Goal: Transaction & Acquisition: Purchase product/service

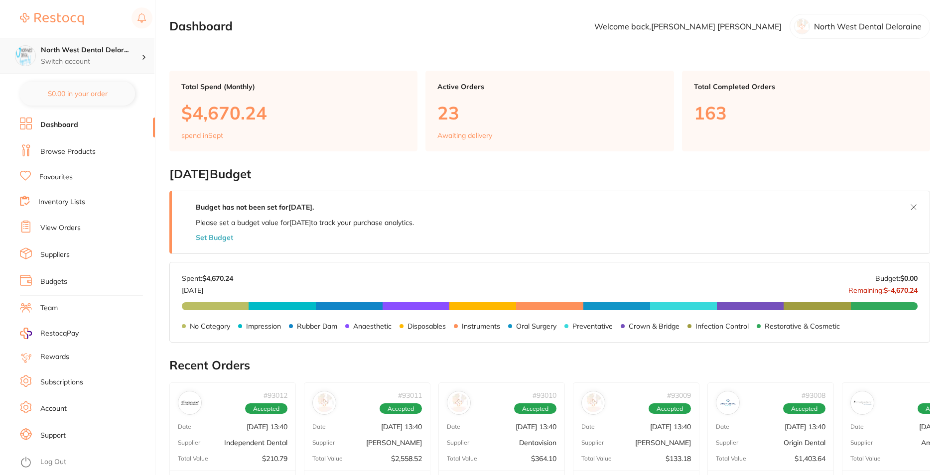
click at [94, 60] on p "Switch account" at bounding box center [91, 62] width 101 height 10
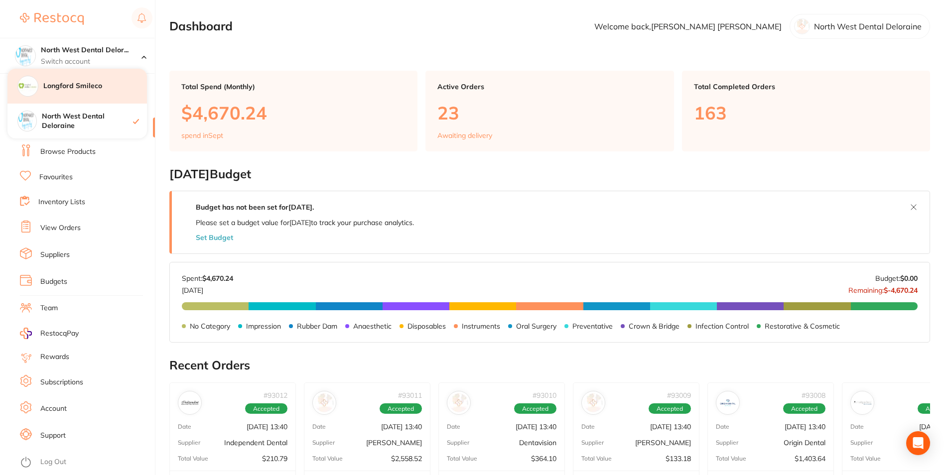
click at [86, 97] on div "Longford Smileco" at bounding box center [76, 86] width 139 height 35
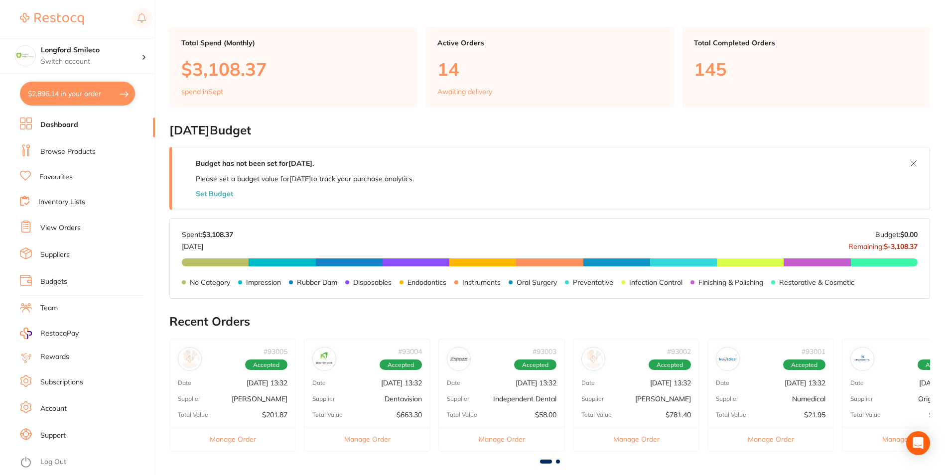
scroll to position [149, 0]
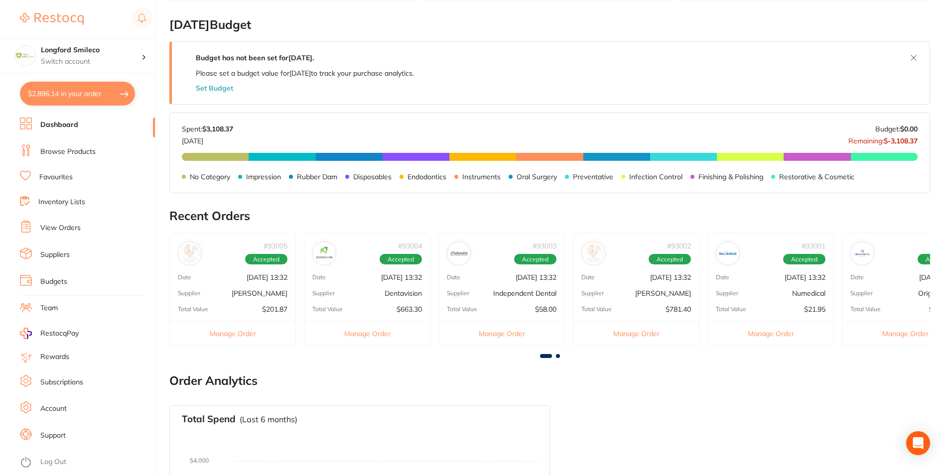
click at [50, 88] on button "$2,896.14 in your order" at bounding box center [77, 94] width 115 height 24
checkbox input "true"
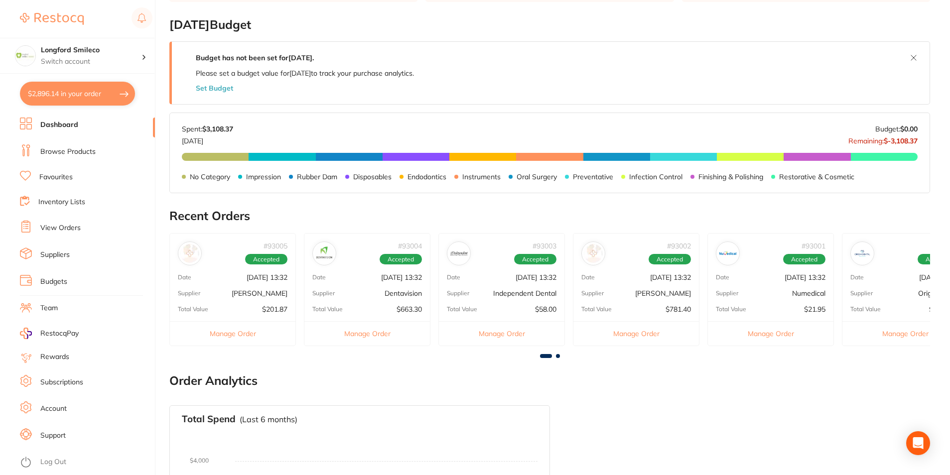
checkbox input "true"
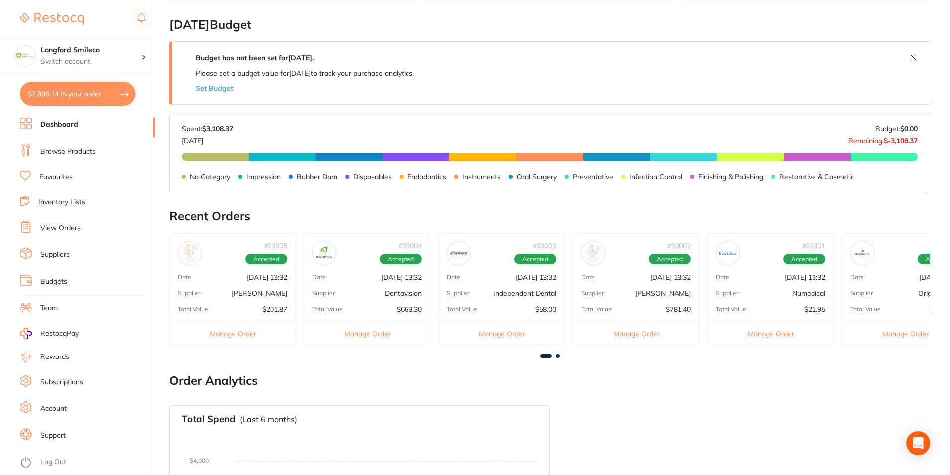
checkbox input "true"
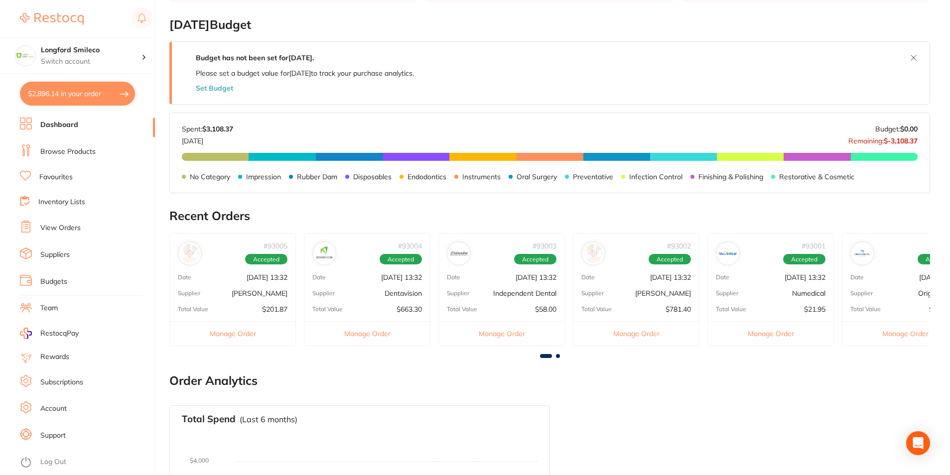
checkbox input "true"
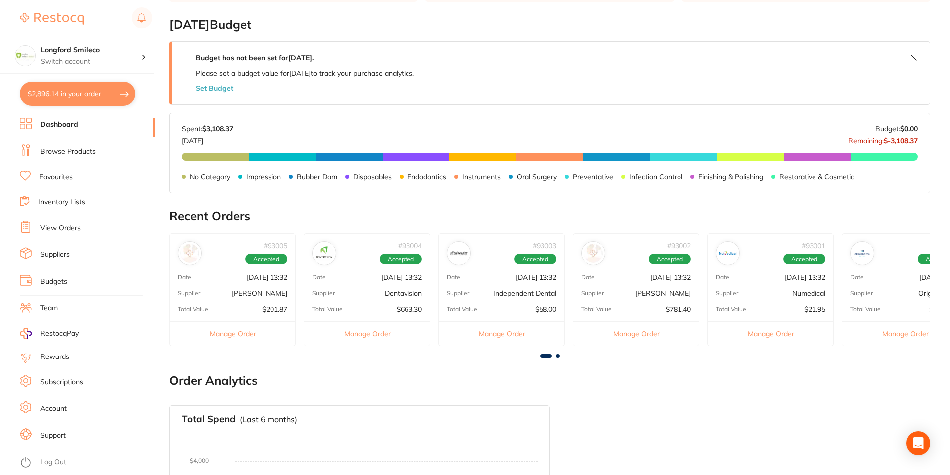
checkbox input "true"
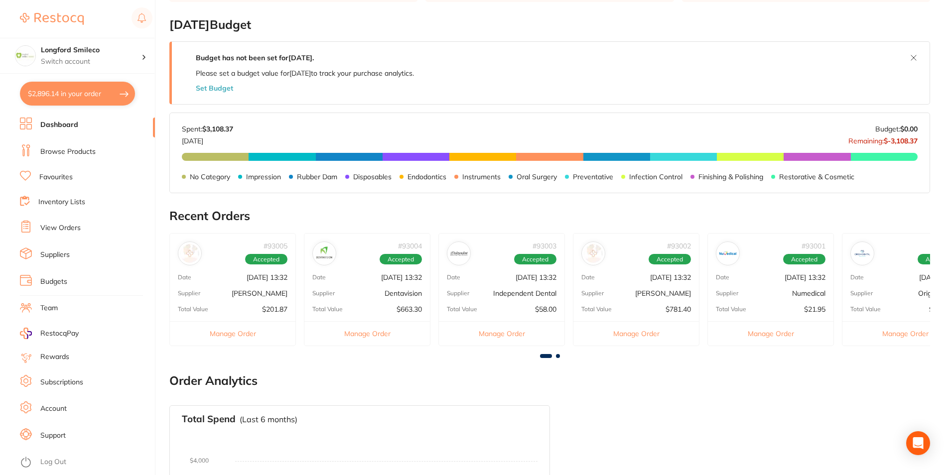
checkbox input "true"
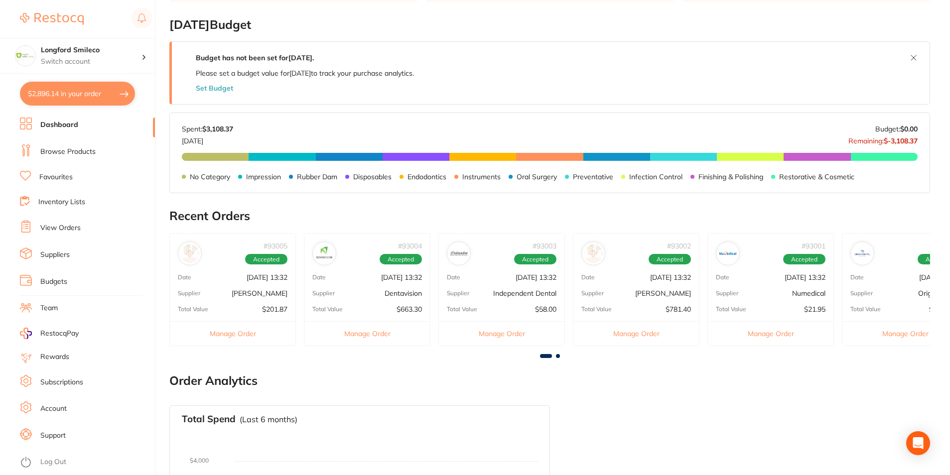
checkbox input "true"
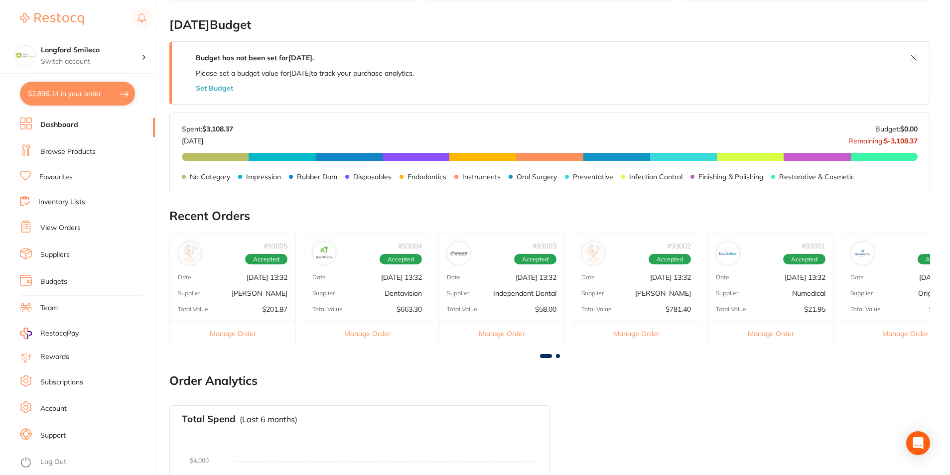
checkbox input "true"
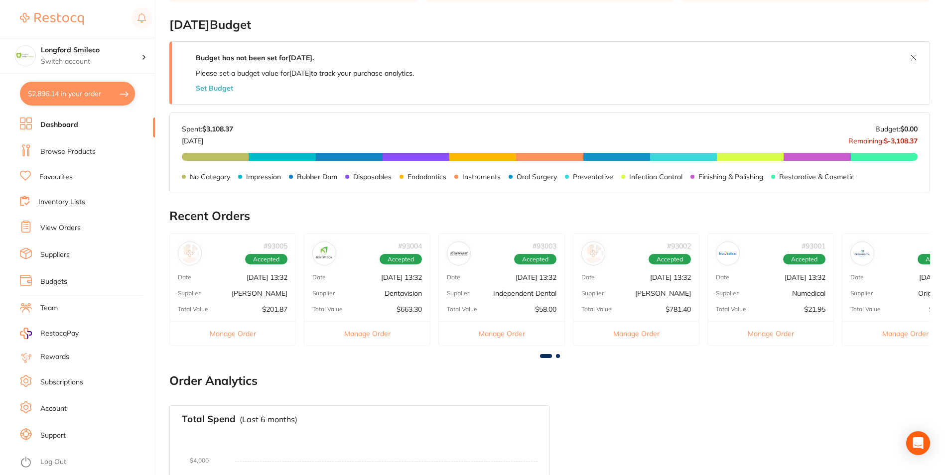
checkbox input "true"
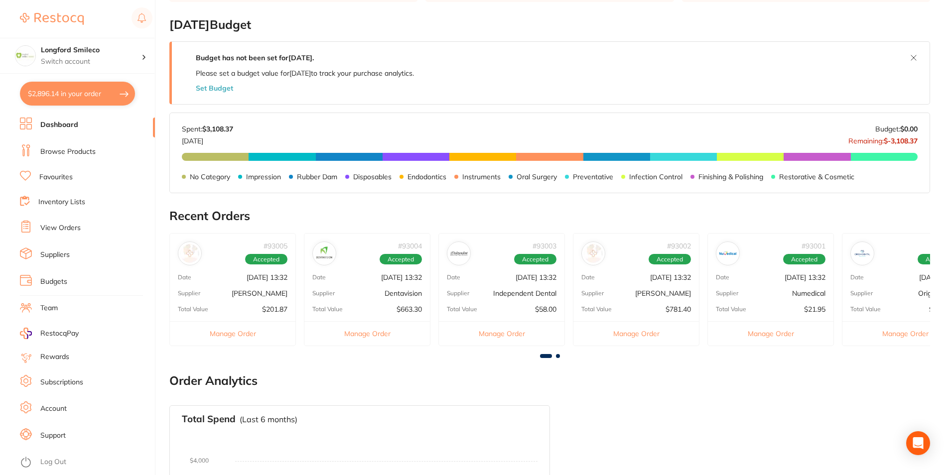
checkbox input "true"
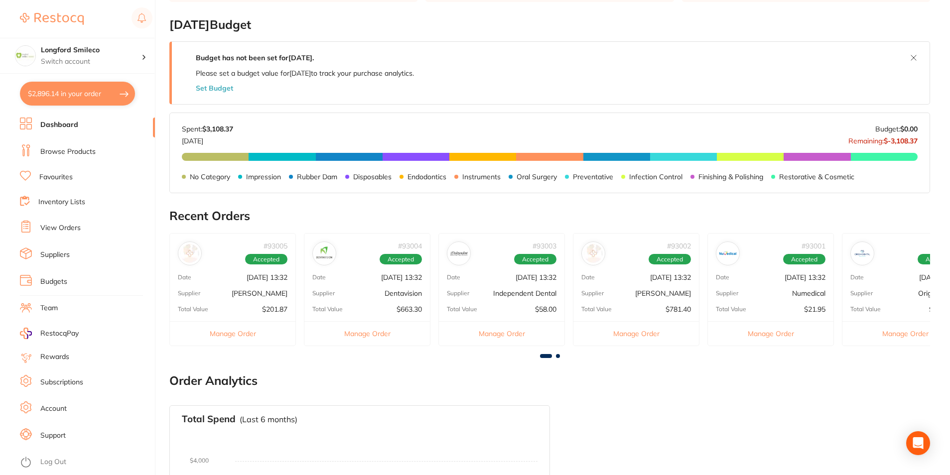
checkbox input "true"
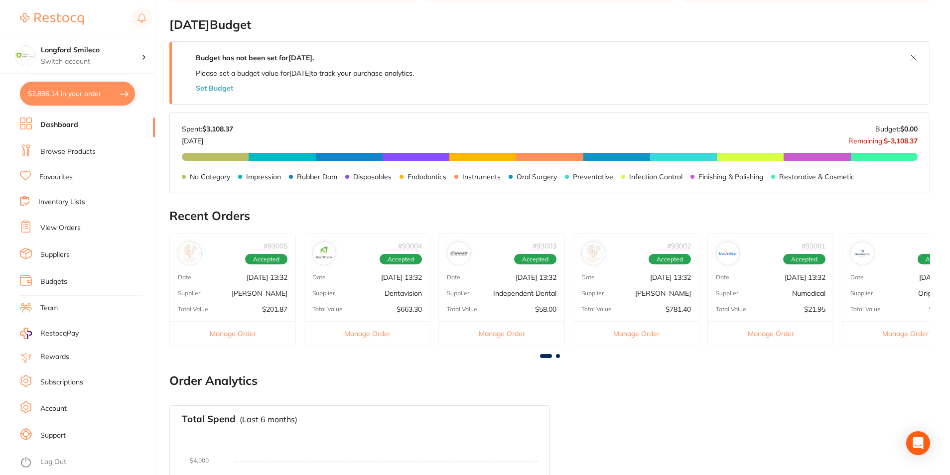
checkbox input "true"
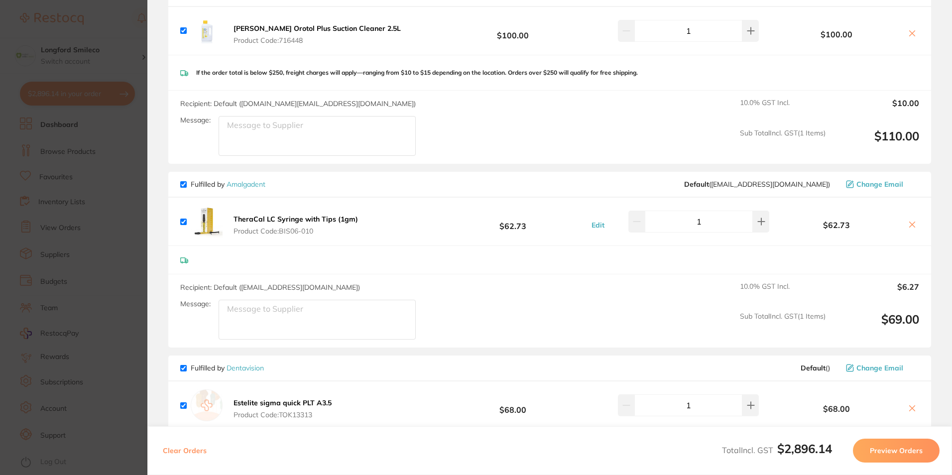
scroll to position [3337, 0]
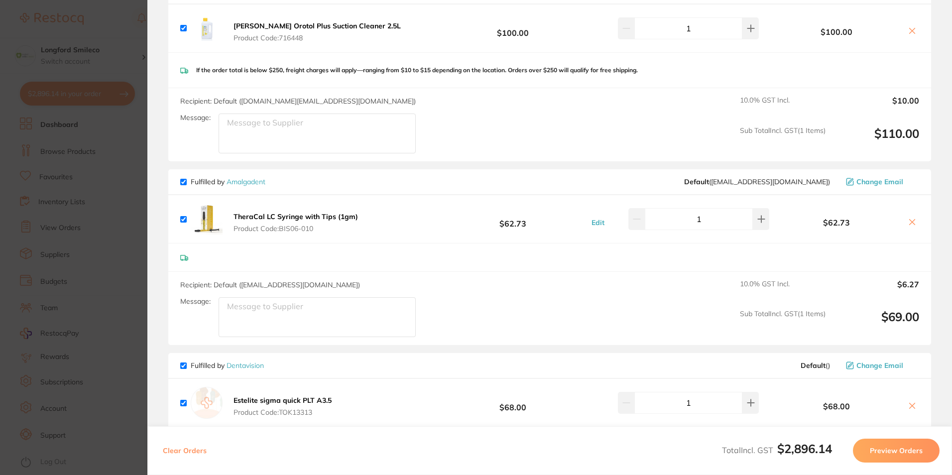
click at [910, 219] on icon at bounding box center [912, 221] width 5 height 5
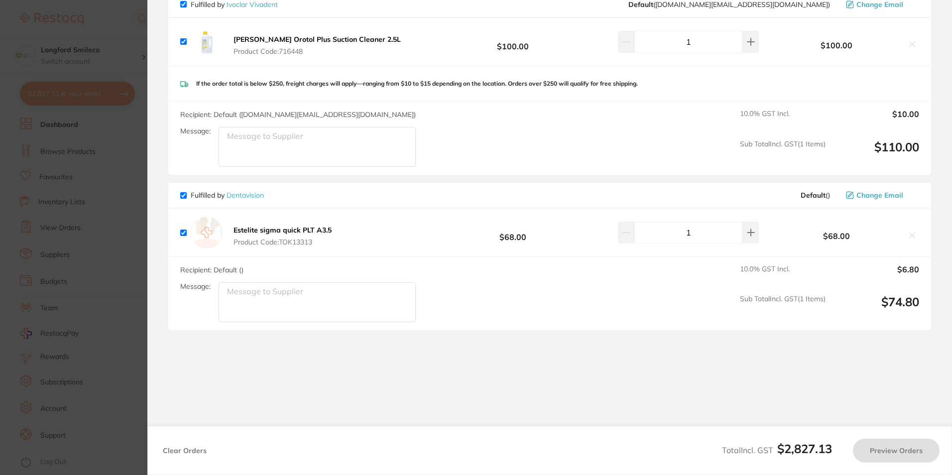
checkbox input "true"
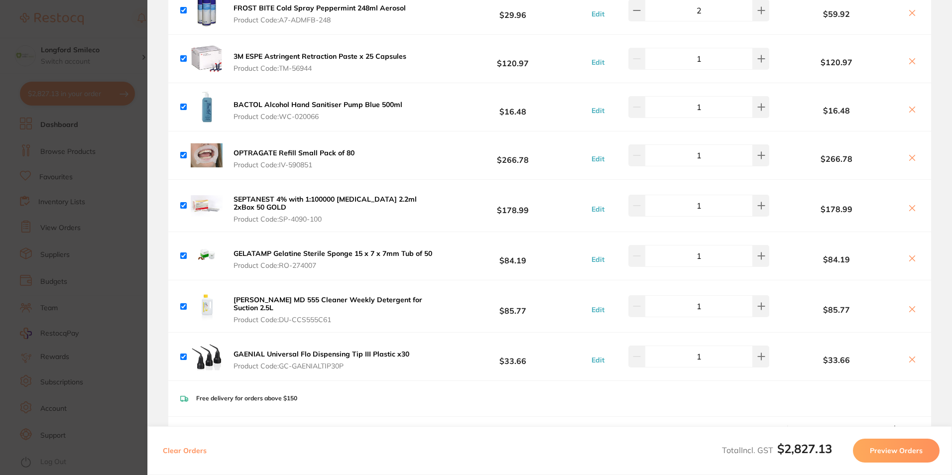
scroll to position [0, 0]
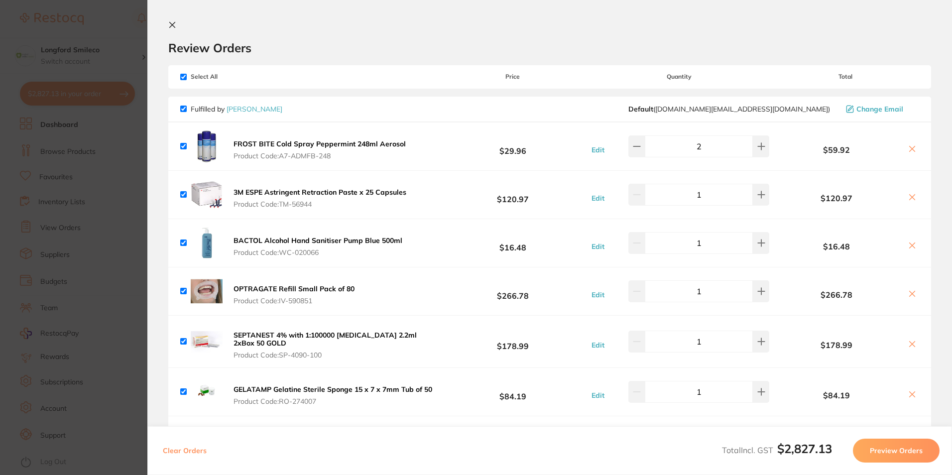
click at [115, 207] on section "Update RRP Set your pre negotiated price for this item. Item Agreed RRP (excl. …" at bounding box center [476, 237] width 952 height 475
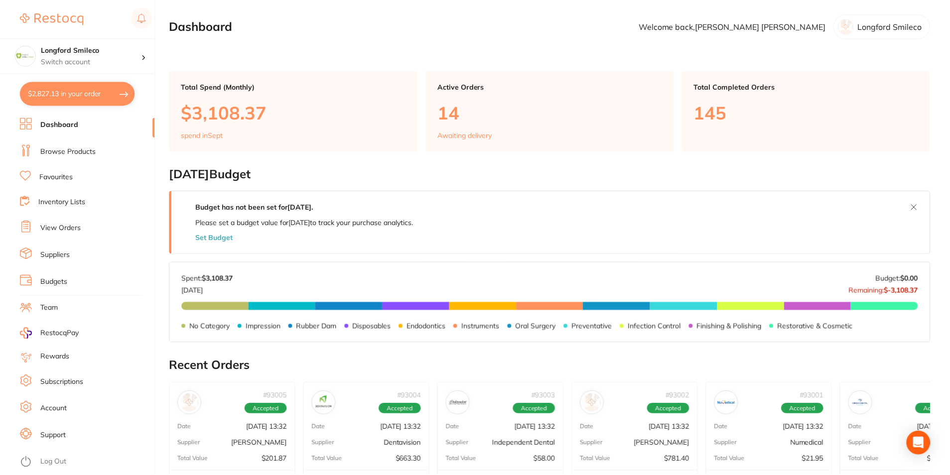
scroll to position [149, 0]
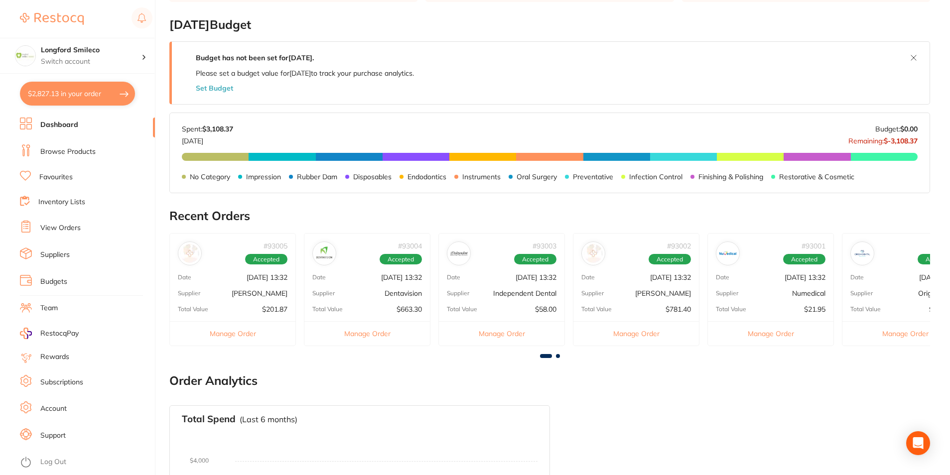
click at [63, 153] on link "Browse Products" at bounding box center [67, 152] width 55 height 10
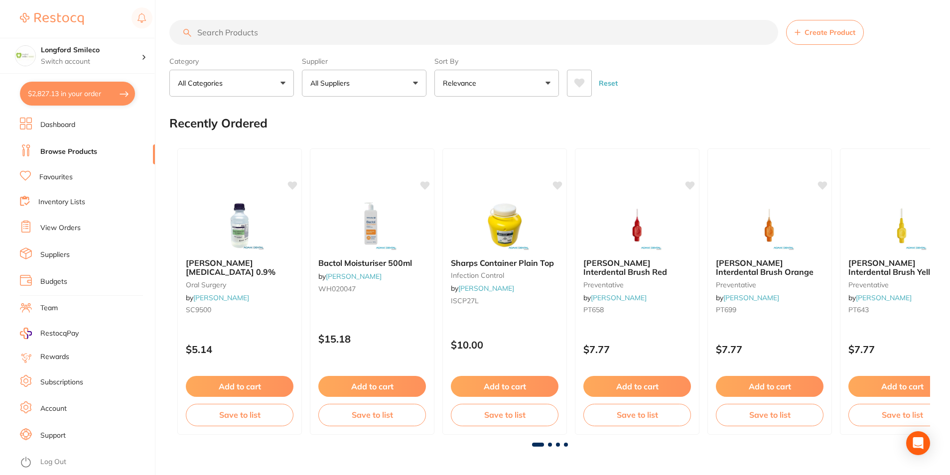
click at [234, 36] on input "search" at bounding box center [473, 32] width 609 height 25
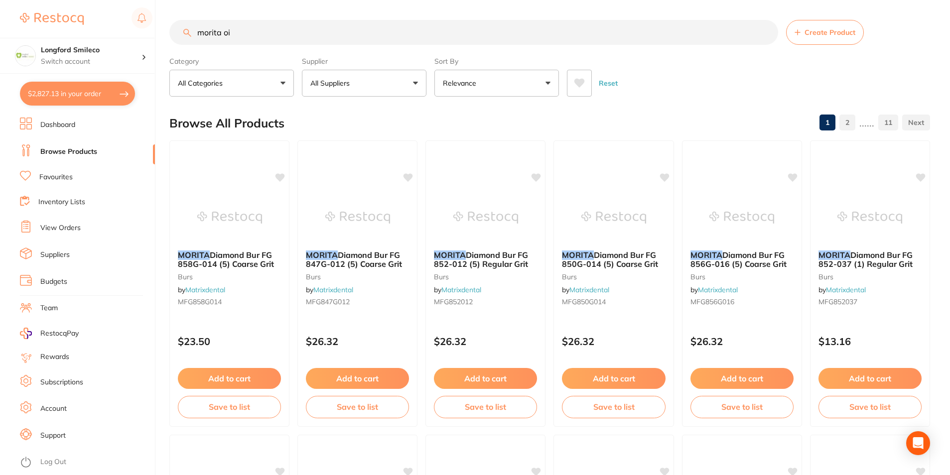
type input "morita oil"
drag, startPoint x: 221, startPoint y: 35, endPoint x: 188, endPoint y: 37, distance: 32.9
click at [188, 37] on input "morita oil" at bounding box center [473, 32] width 609 height 25
type input "oil spray"
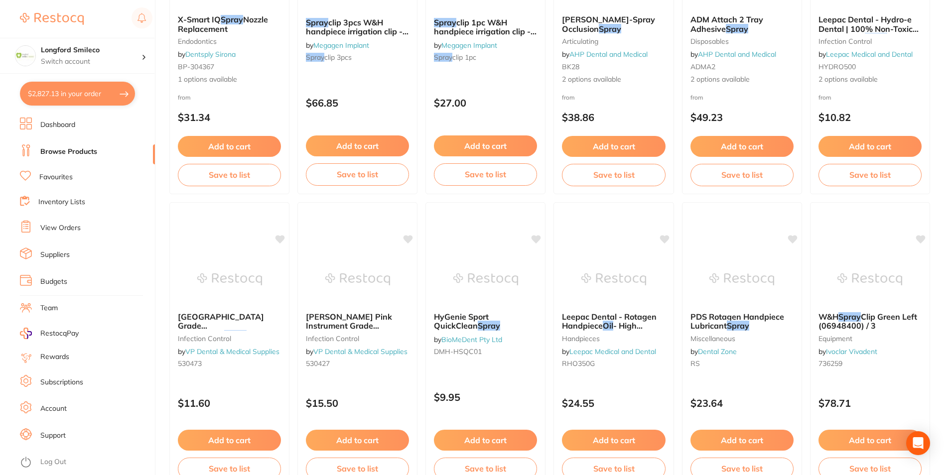
scroll to position [847, 0]
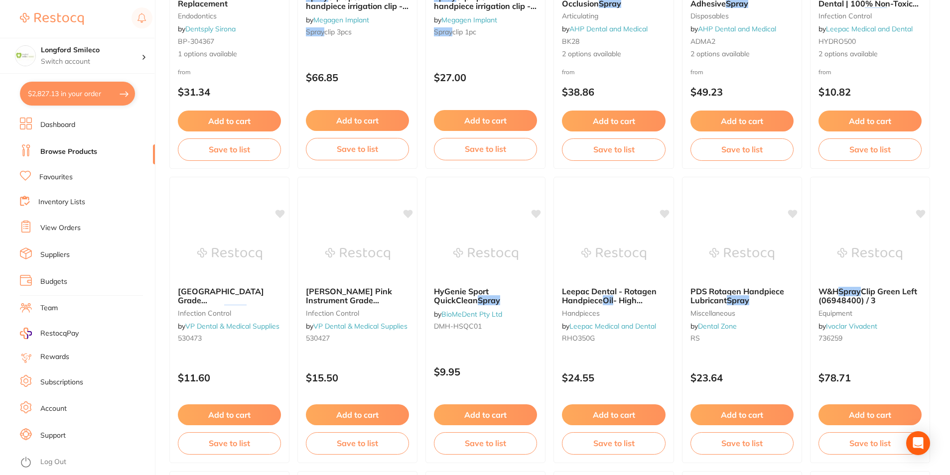
click at [51, 173] on link "Favourites" at bounding box center [55, 177] width 33 height 10
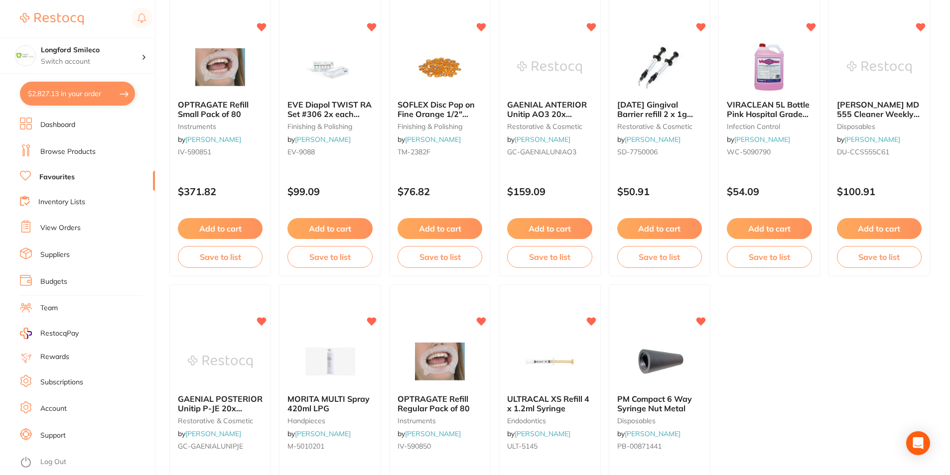
scroll to position [1992, 0]
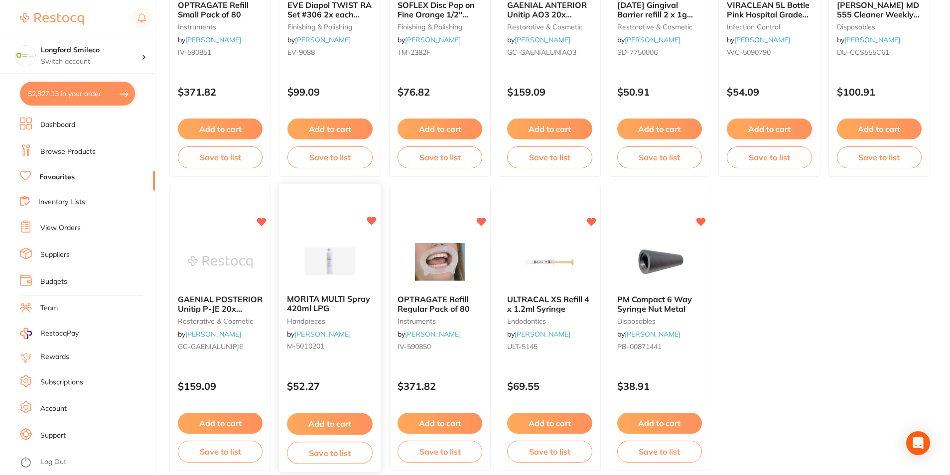
click at [365, 301] on span "MORITA MULTI Spray 420ml LPG" at bounding box center [328, 303] width 83 height 19
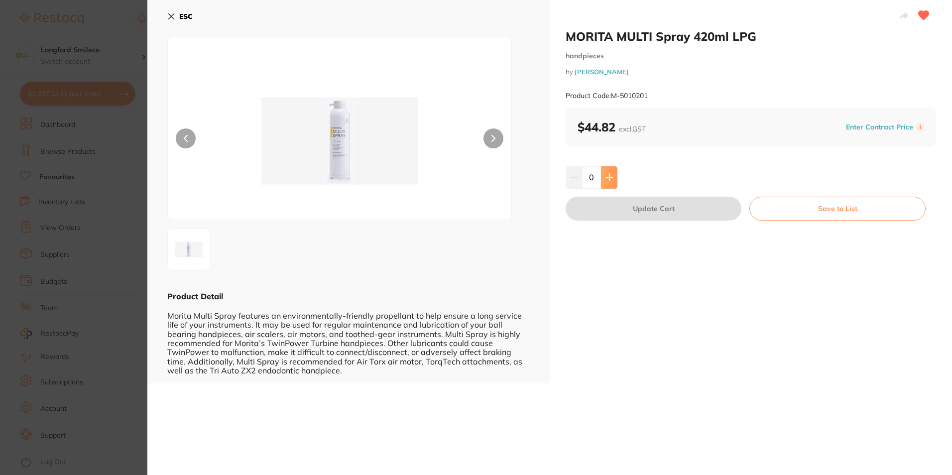
click at [603, 183] on button at bounding box center [609, 177] width 16 height 22
type input "1"
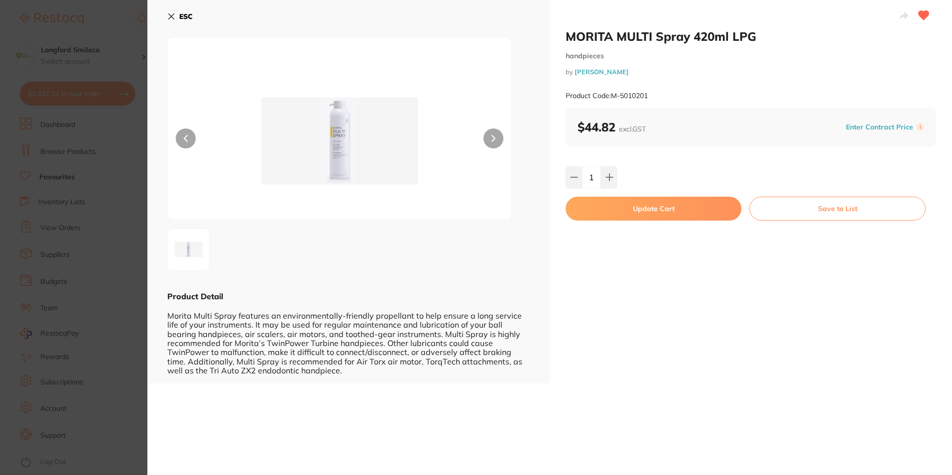
click at [600, 206] on button "Update Cart" at bounding box center [654, 209] width 176 height 24
checkbox input "false"
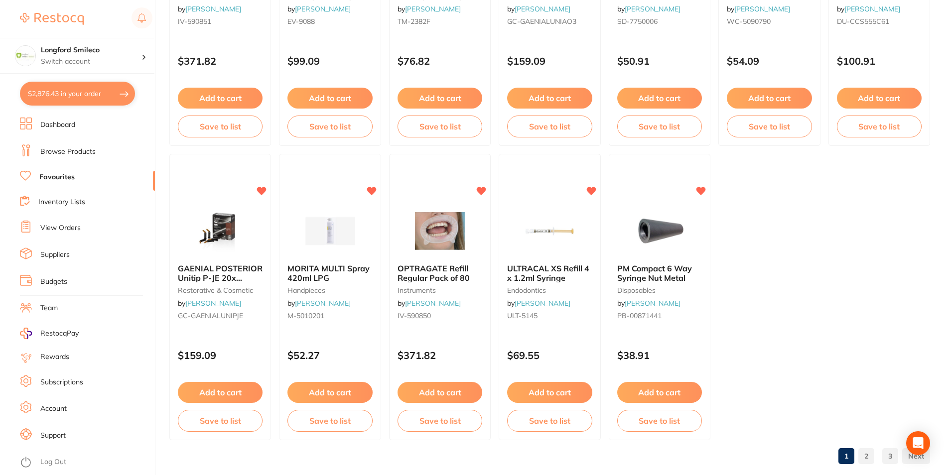
scroll to position [2040, 0]
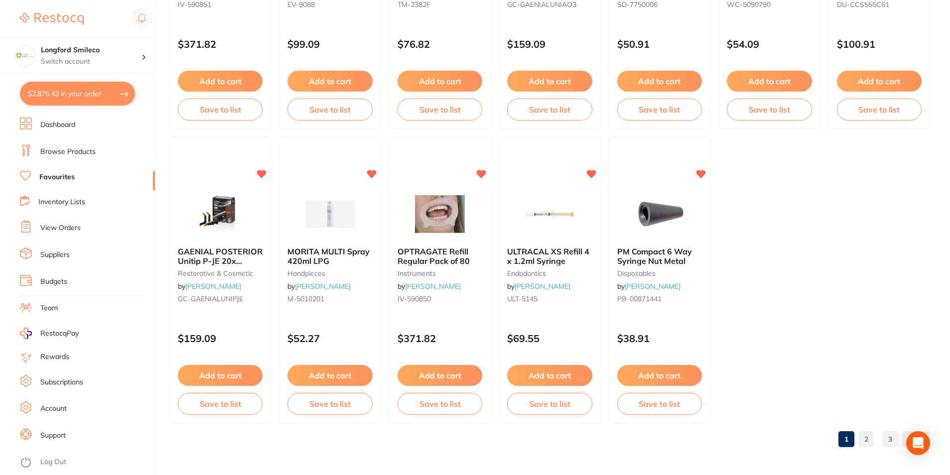
click at [870, 445] on link "2" at bounding box center [866, 439] width 16 height 20
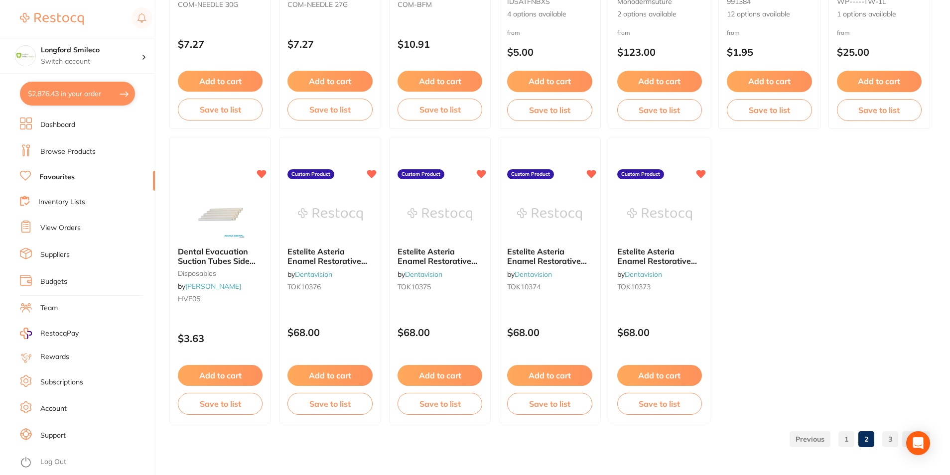
click at [886, 436] on link "3" at bounding box center [890, 439] width 16 height 20
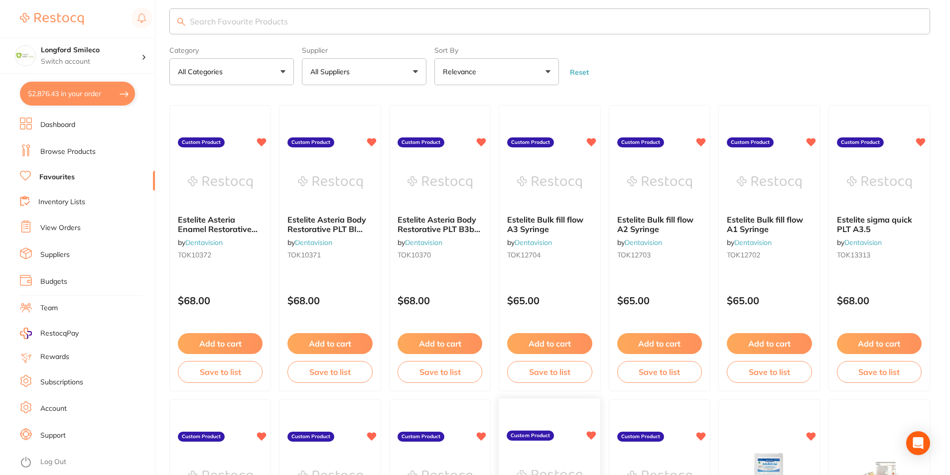
scroll to position [7, 0]
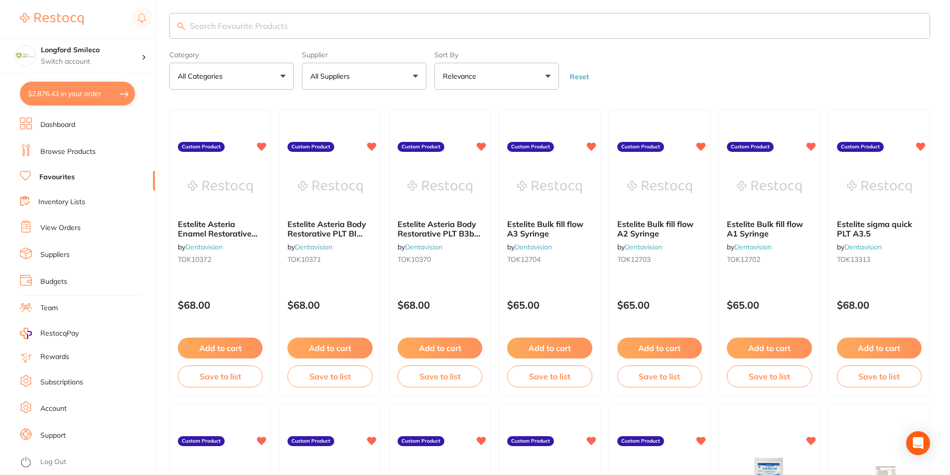
click at [45, 152] on link "Browse Products" at bounding box center [67, 152] width 55 height 10
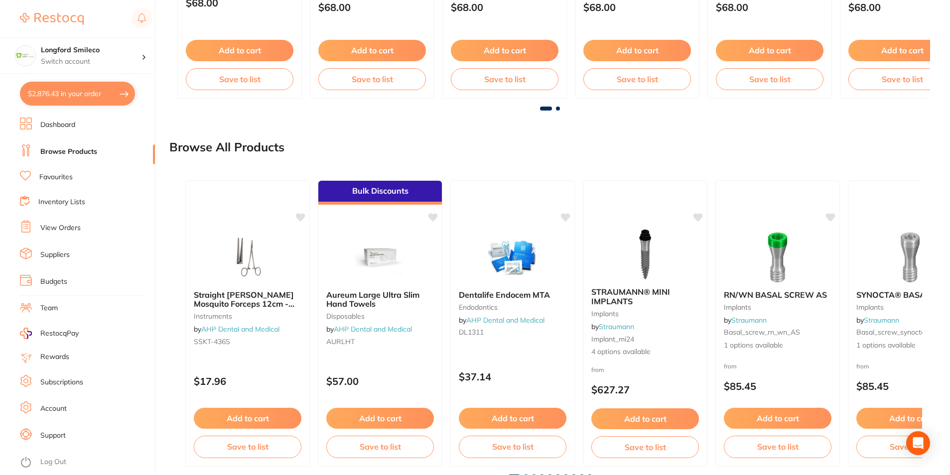
scroll to position [739, 0]
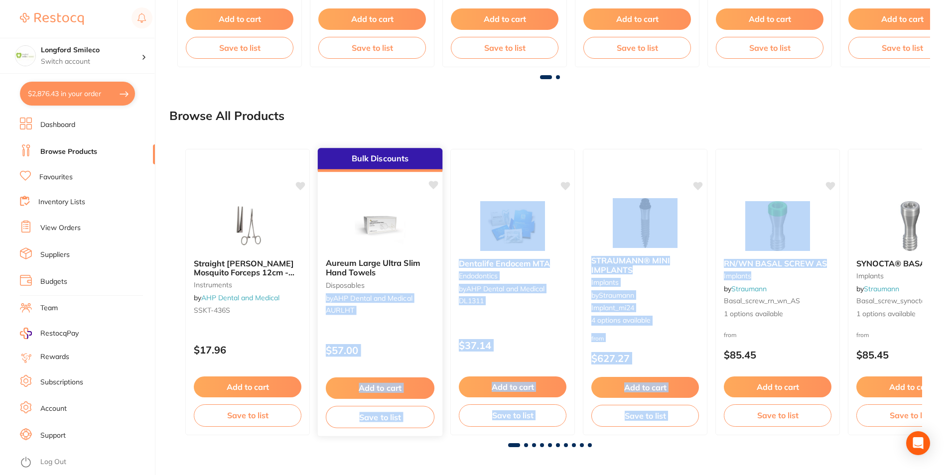
drag, startPoint x: 770, startPoint y: 273, endPoint x: 403, endPoint y: 278, distance: 367.1
click at [403, 278] on div "Straight [PERSON_NAME] Mosquito Forceps 12cm - SSKT436S instruments by AHP Dent…" at bounding box center [549, 292] width 745 height 302
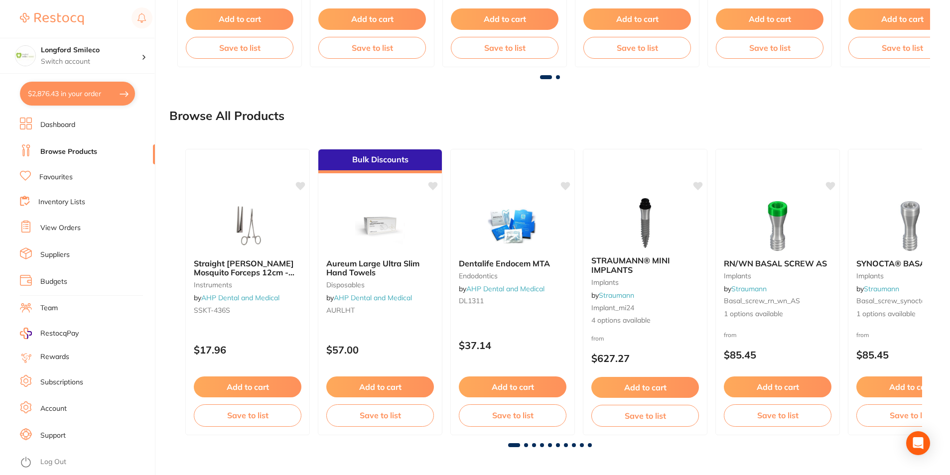
click at [530, 108] on div "Browse All Products" at bounding box center [549, 115] width 761 height 33
click at [525, 447] on span at bounding box center [526, 445] width 4 height 4
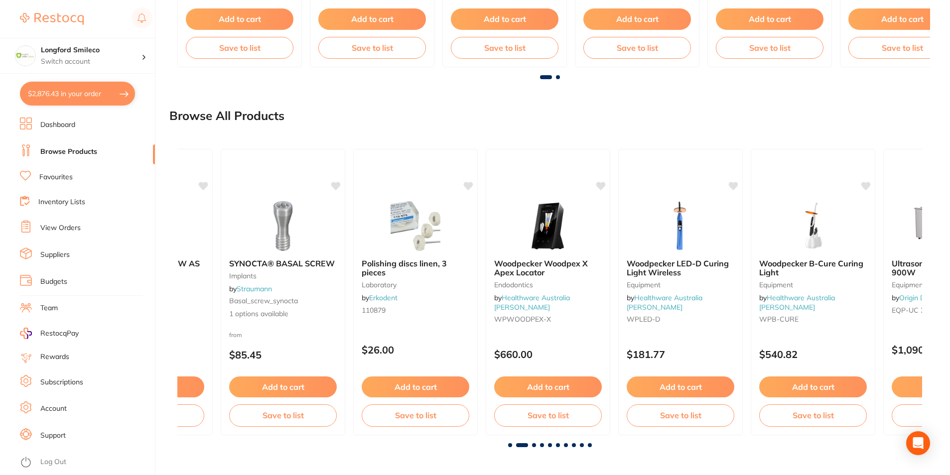
scroll to position [0, 745]
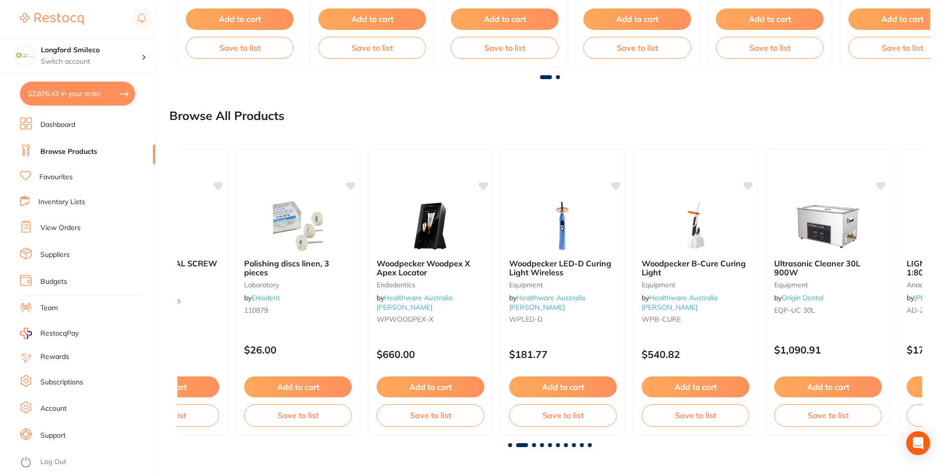
click at [533, 445] on span at bounding box center [534, 445] width 4 height 4
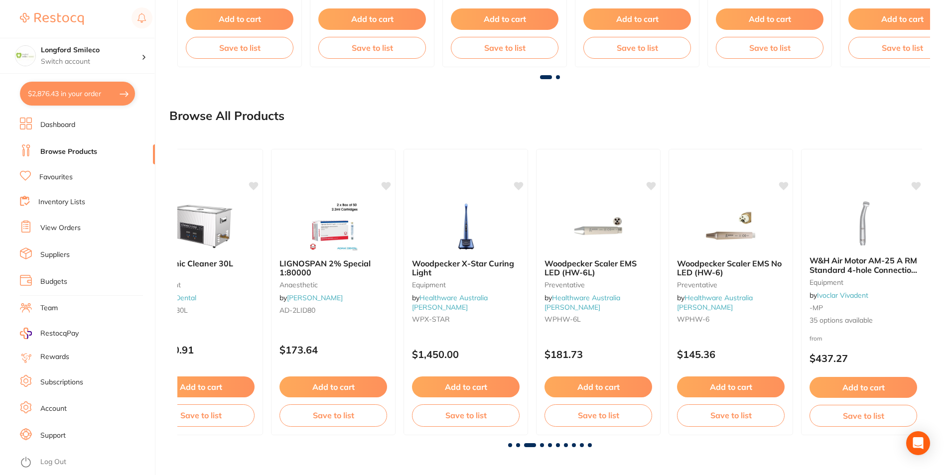
scroll to position [0, 1489]
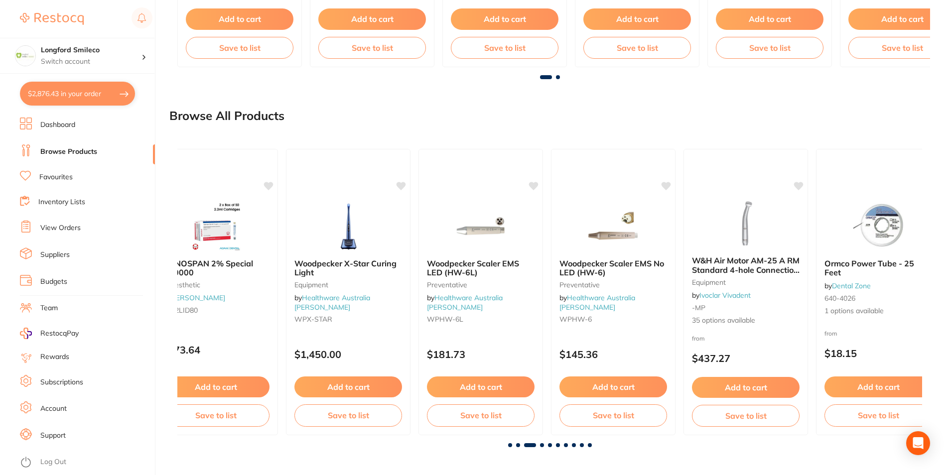
click at [516, 445] on span at bounding box center [518, 445] width 4 height 4
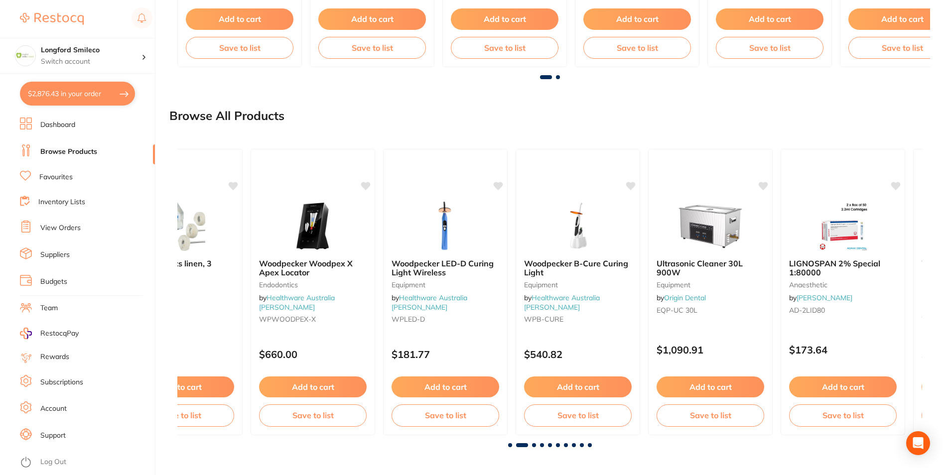
scroll to position [0, 745]
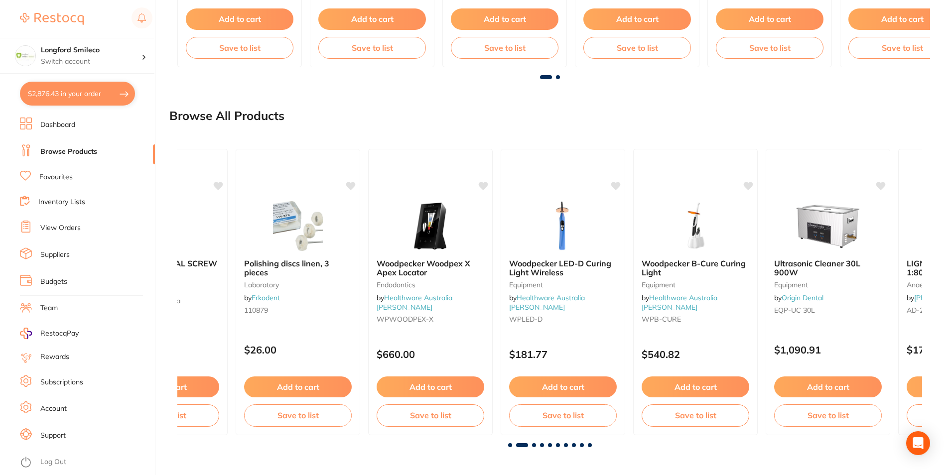
click at [534, 444] on span at bounding box center [534, 445] width 4 height 4
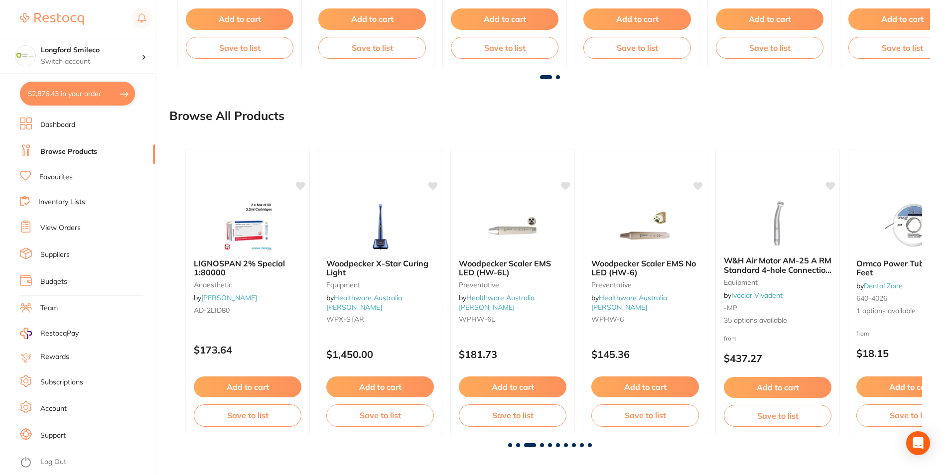
scroll to position [0, 1489]
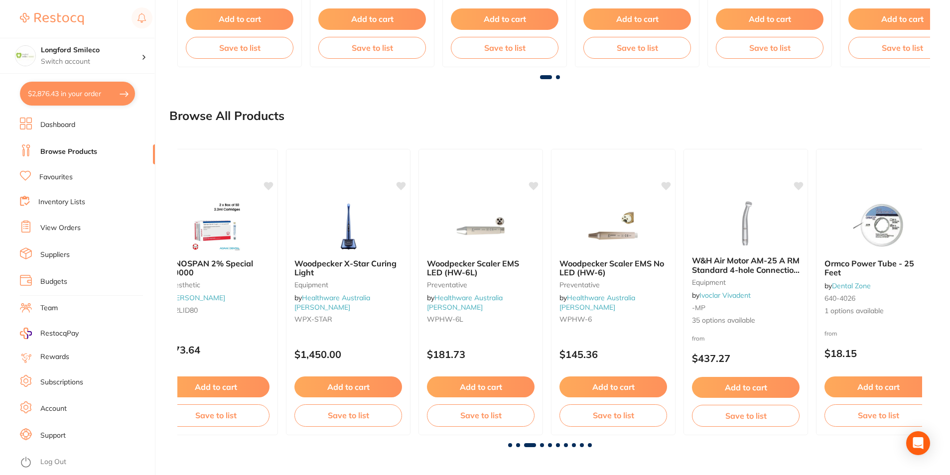
click at [540, 445] on span at bounding box center [542, 445] width 4 height 4
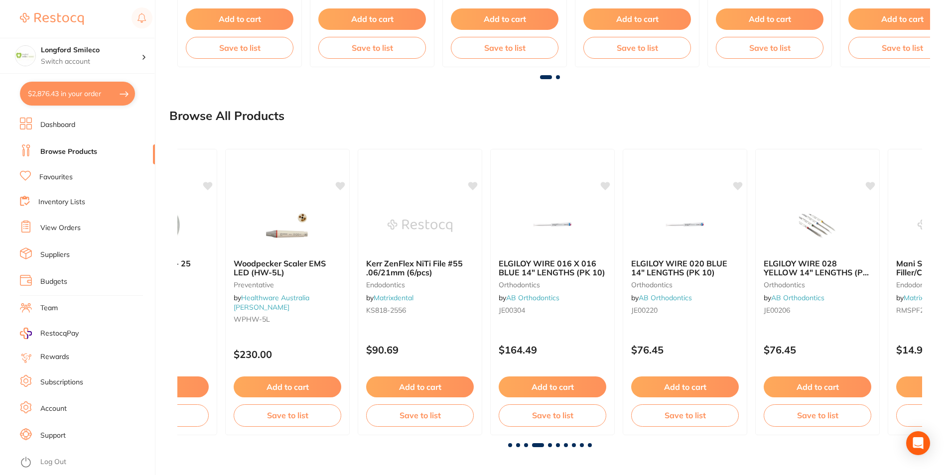
scroll to position [0, 2234]
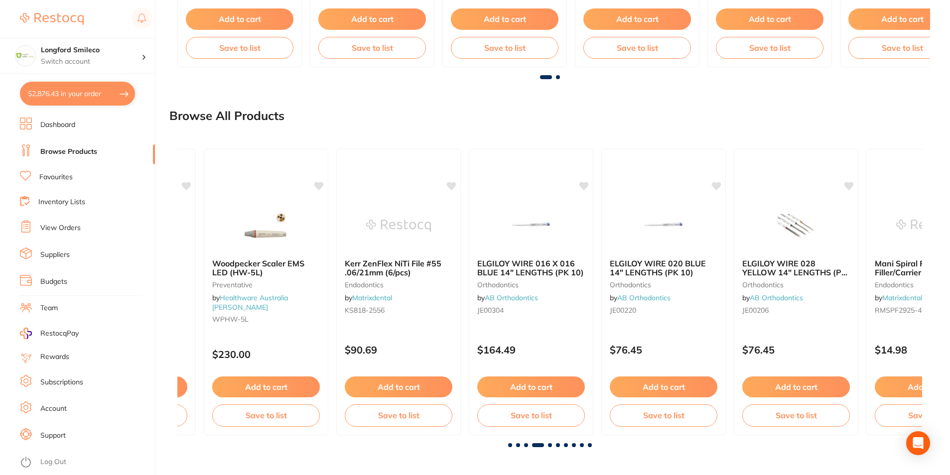
click at [548, 446] on span at bounding box center [550, 445] width 4 height 4
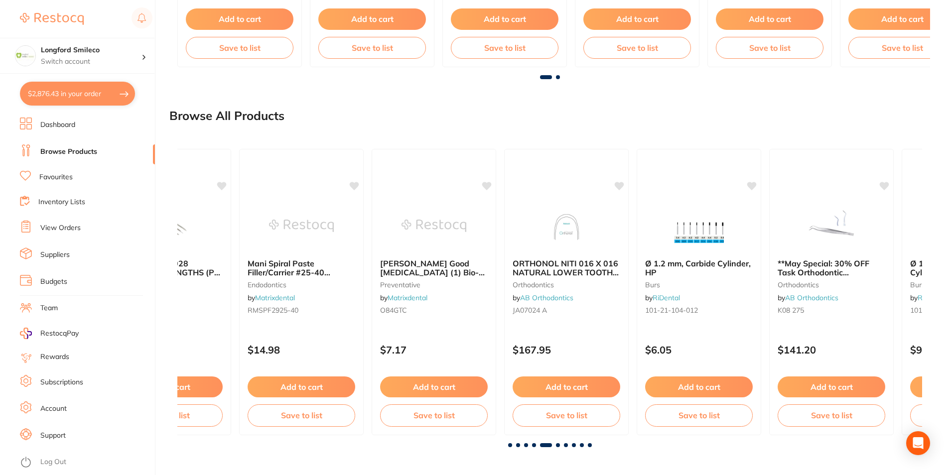
scroll to position [0, 2978]
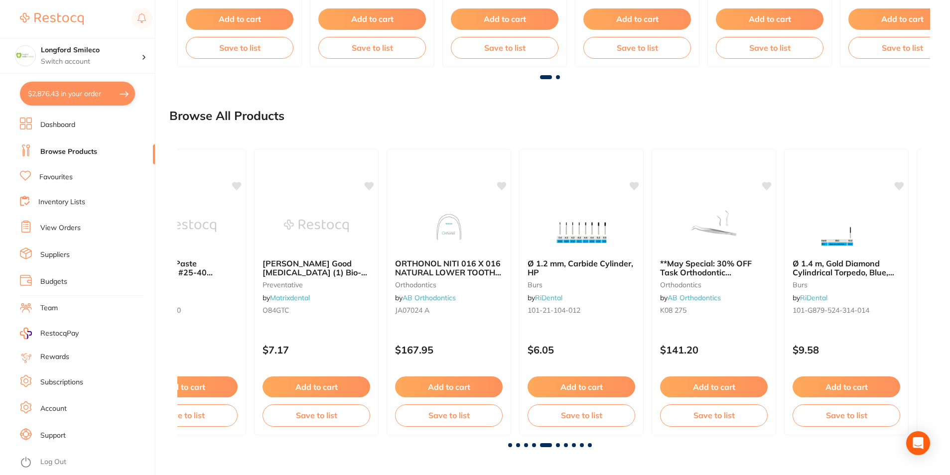
click at [534, 446] on span at bounding box center [534, 445] width 4 height 4
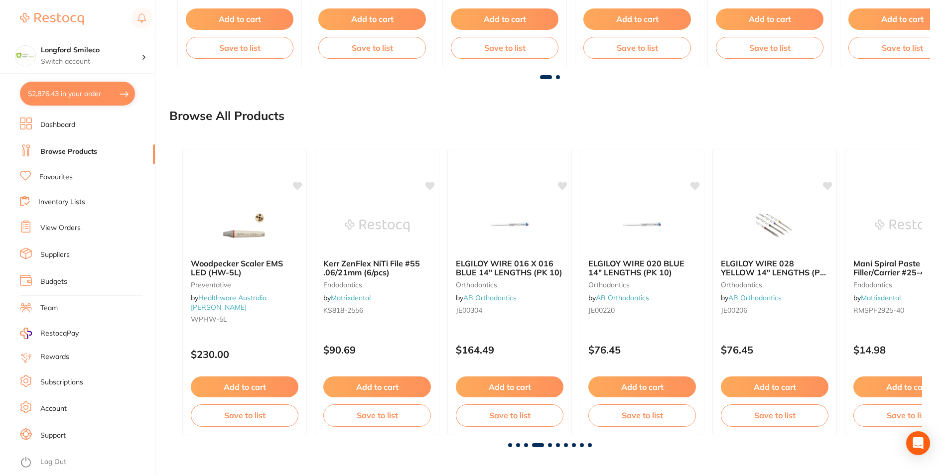
scroll to position [0, 2234]
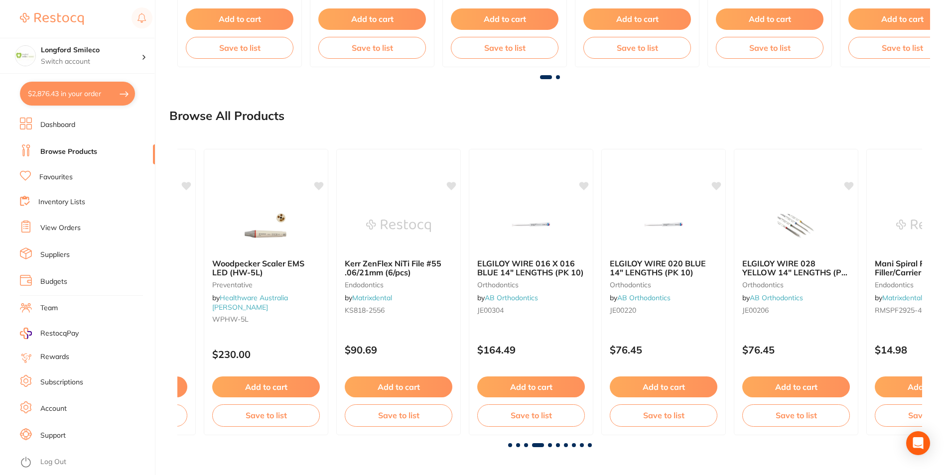
click at [548, 445] on span at bounding box center [550, 445] width 4 height 4
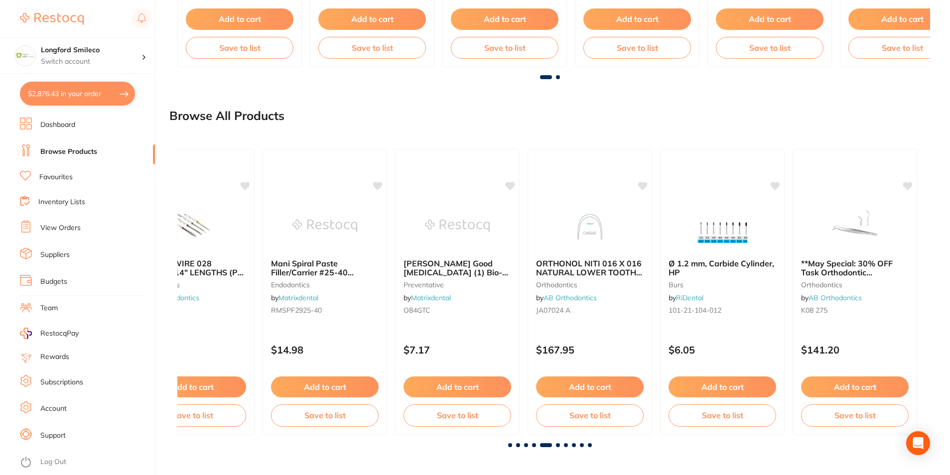
scroll to position [0, 2978]
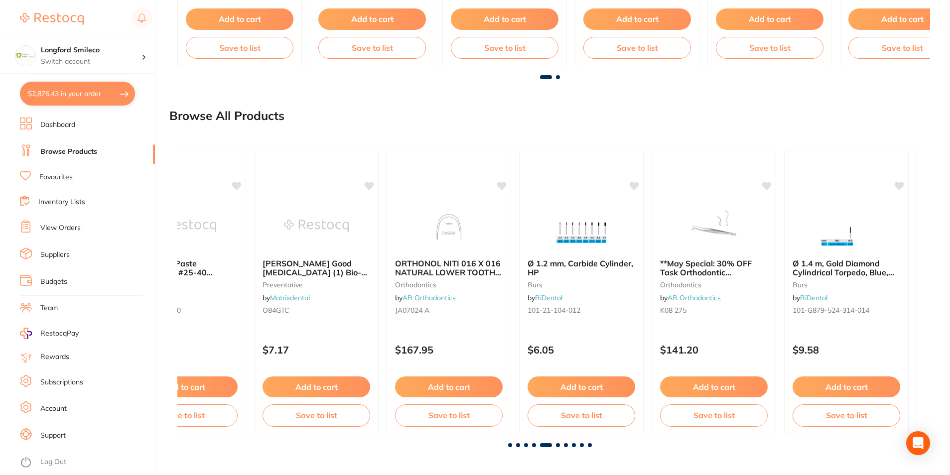
click at [558, 444] on span at bounding box center [558, 445] width 4 height 4
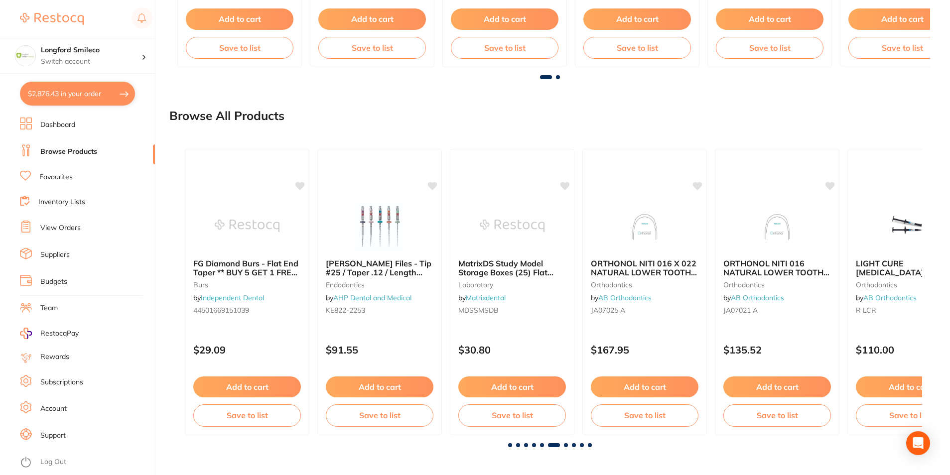
scroll to position [0, 3723]
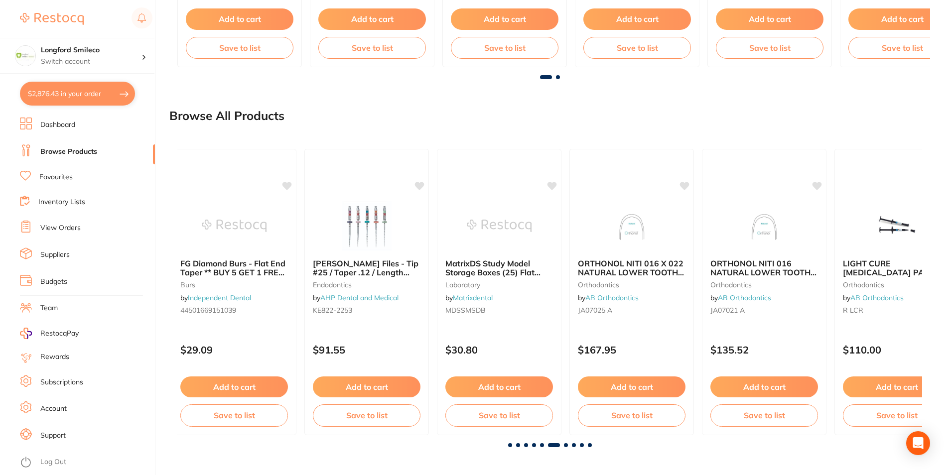
click at [568, 444] on div at bounding box center [549, 445] width 745 height 4
click at [567, 444] on span at bounding box center [566, 445] width 4 height 4
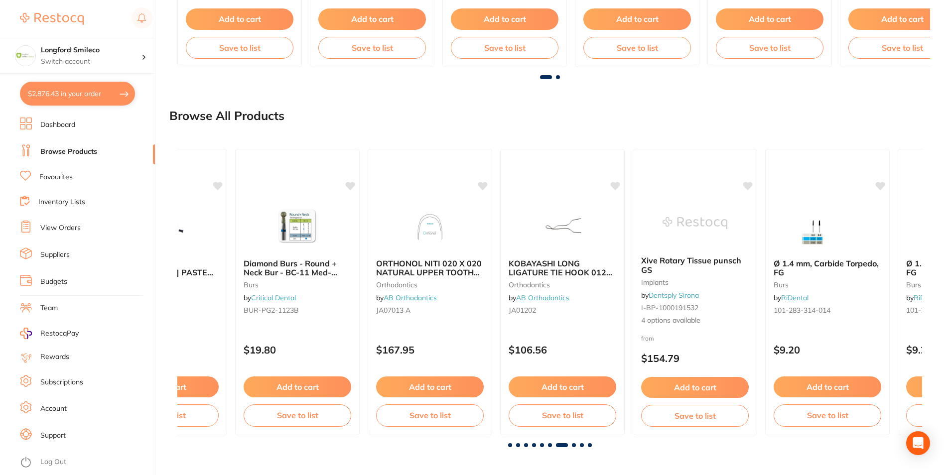
scroll to position [0, 4468]
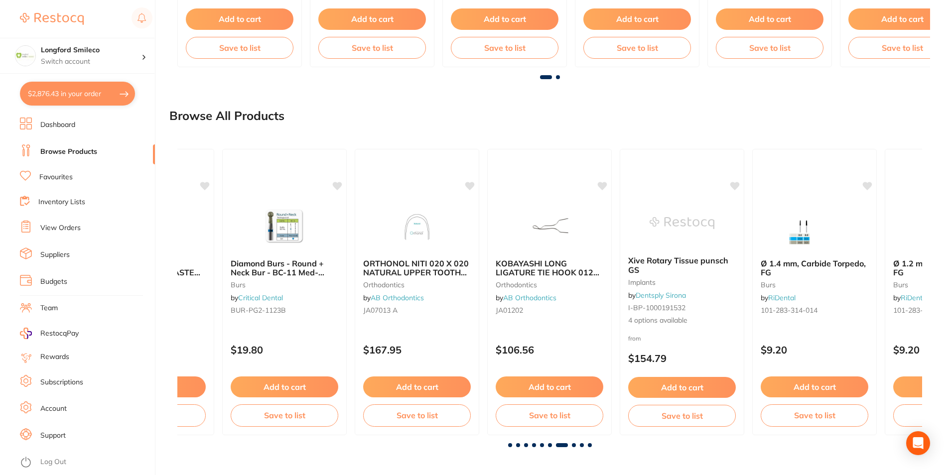
click at [576, 447] on div "Straight [PERSON_NAME] Mosquito Forceps 12cm - SSKT436S instruments by AHP Dent…" at bounding box center [549, 294] width 761 height 322
click at [575, 446] on span at bounding box center [574, 445] width 4 height 4
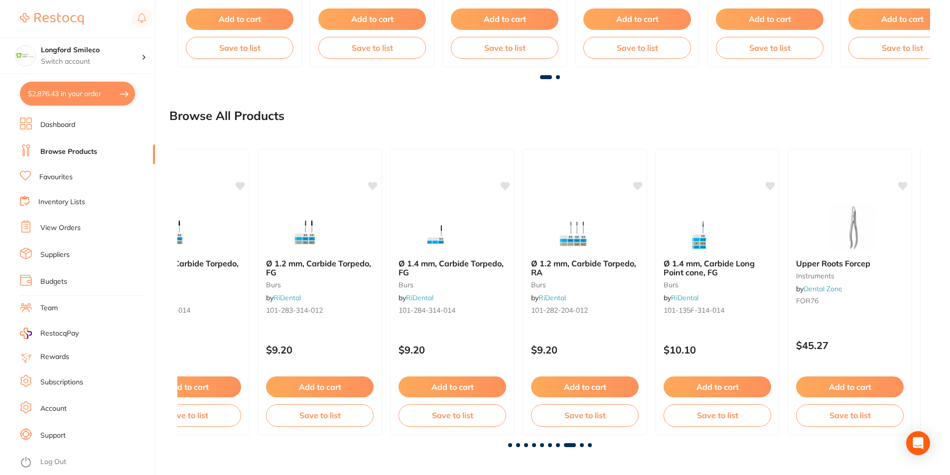
scroll to position [0, 5212]
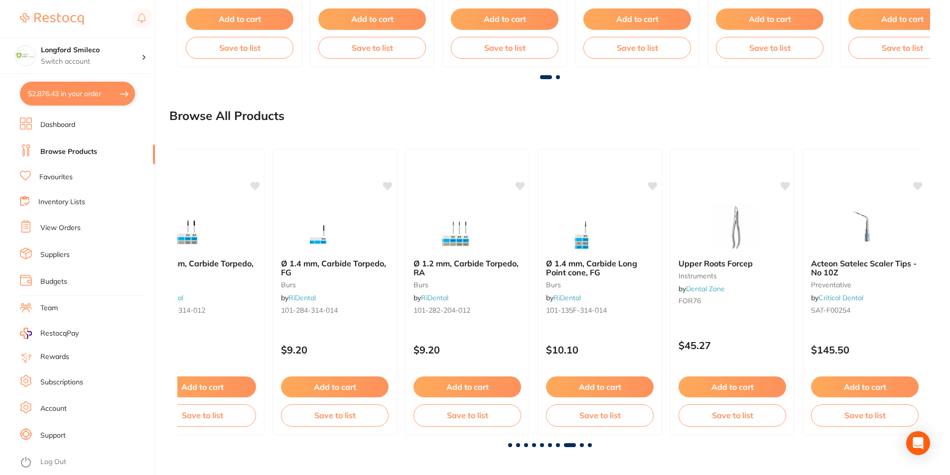
click at [580, 446] on span at bounding box center [582, 445] width 4 height 4
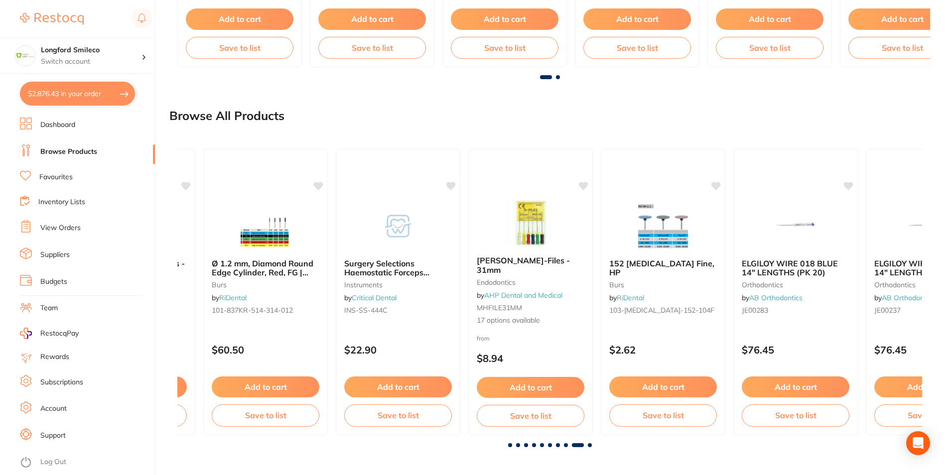
scroll to position [0, 5957]
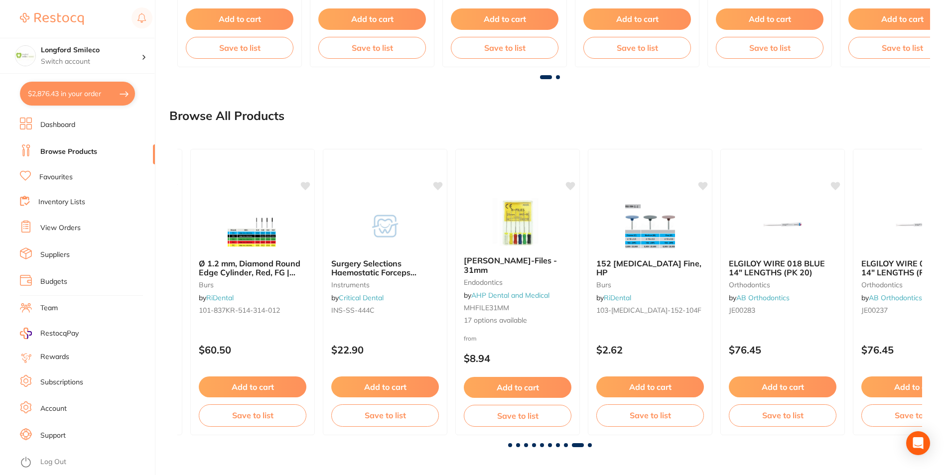
click at [589, 447] on span at bounding box center [590, 445] width 4 height 4
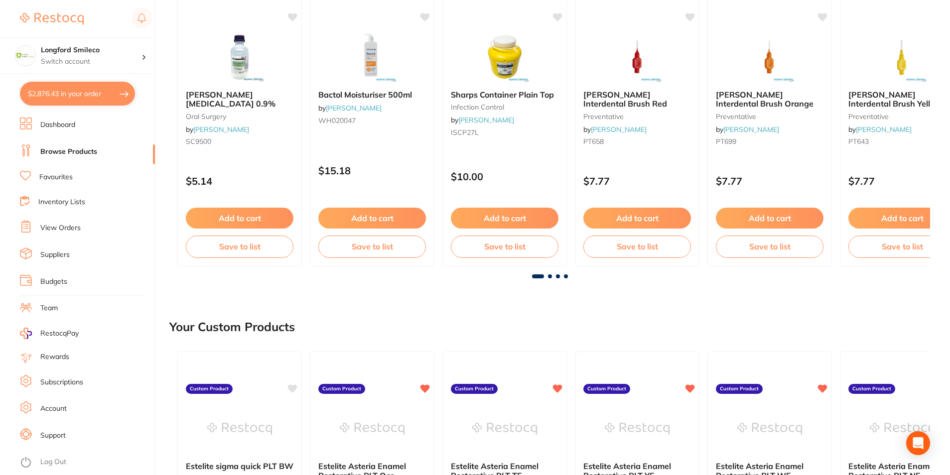
scroll to position [92, 0]
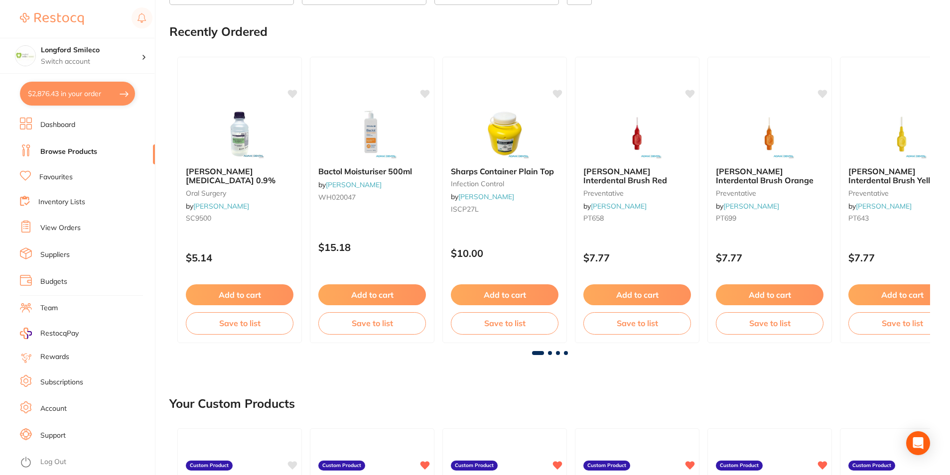
click at [552, 354] on div at bounding box center [549, 353] width 761 height 4
click at [548, 353] on span at bounding box center [550, 353] width 4 height 4
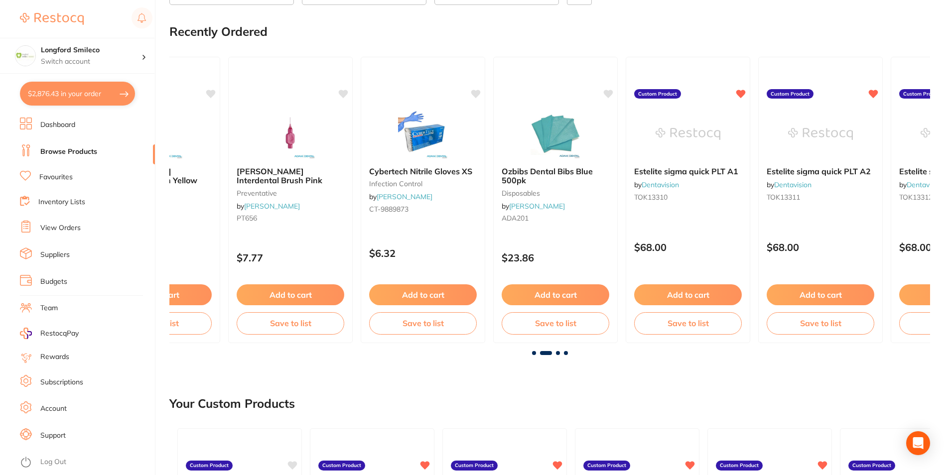
scroll to position [0, 761]
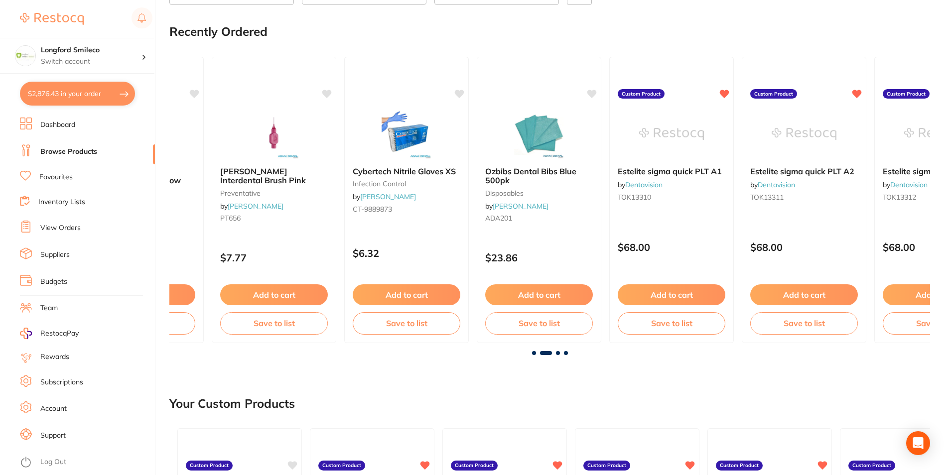
click at [557, 353] on span at bounding box center [558, 353] width 4 height 4
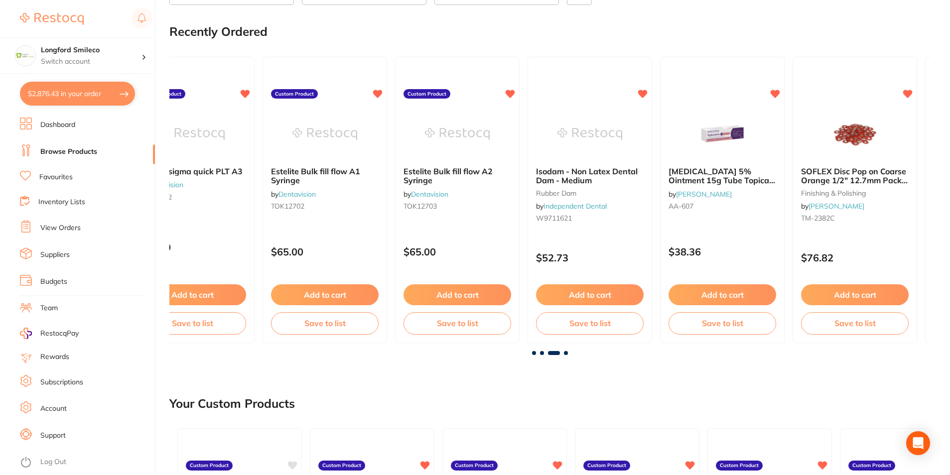
scroll to position [0, 1521]
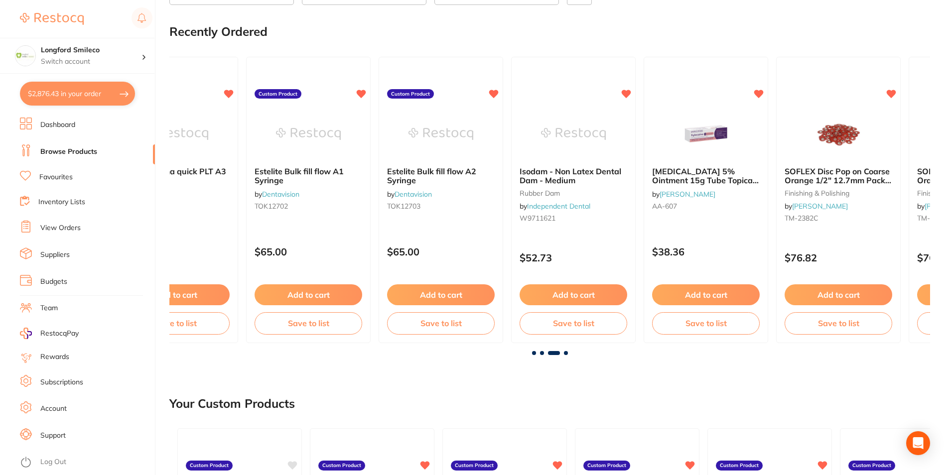
click at [568, 353] on div at bounding box center [549, 353] width 761 height 4
click at [565, 352] on span at bounding box center [566, 353] width 4 height 4
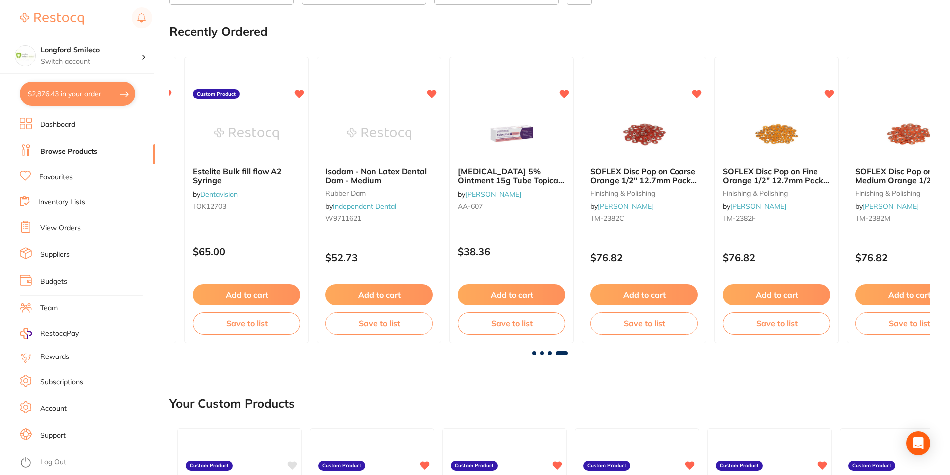
scroll to position [0, 1897]
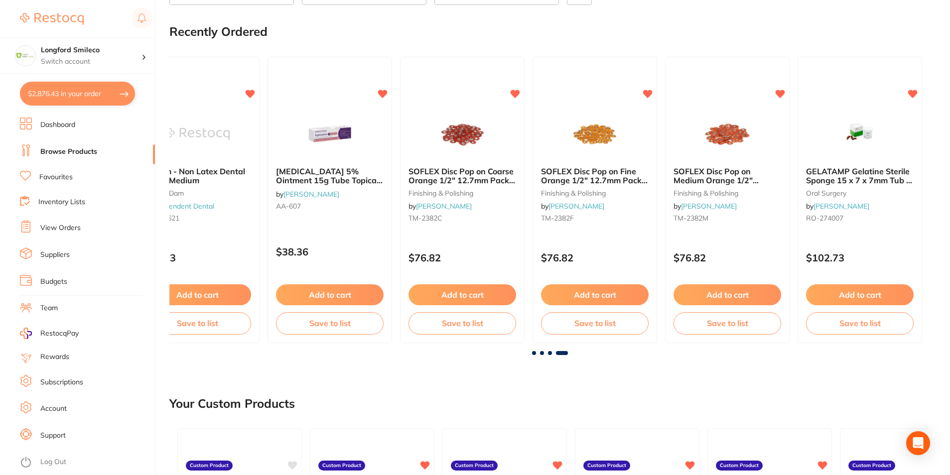
click at [82, 105] on button "$2,876.43 in your order" at bounding box center [77, 94] width 115 height 24
checkbox input "true"
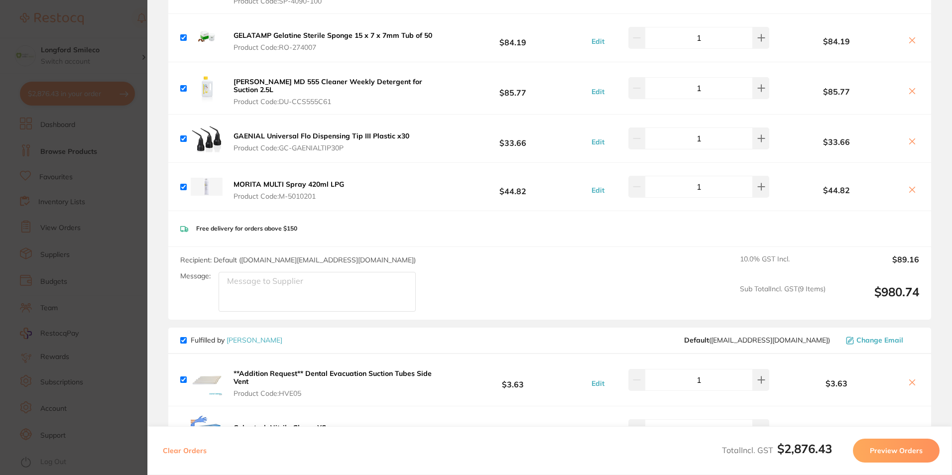
scroll to position [398, 0]
